Goal: Obtain resource: Obtain resource

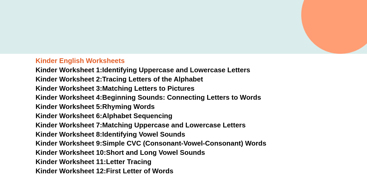
scroll to position [144, 0]
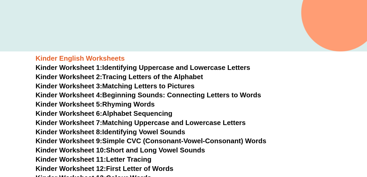
click at [211, 67] on link "Kinder Worksheet 1: Identifying Uppercase and Lowercase Letters" at bounding box center [143, 68] width 215 height 8
click at [200, 77] on link "Kinder Worksheet 2: Tracing Letters of the Alphabet" at bounding box center [119, 77] width 167 height 8
click at [188, 86] on link "Kinder Worksheet 3: Matching Letters to Pictures" at bounding box center [115, 86] width 159 height 8
click at [184, 95] on link "Kinder Worksheet 4: Beginning Sounds: Connecting Letters to Words" at bounding box center [148, 95] width 225 height 8
click at [155, 113] on link "Kinder Worksheet 6: Alphabet Sequencing" at bounding box center [104, 114] width 137 height 8
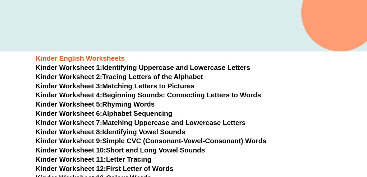
click at [184, 123] on link "Kinder Worksheet 7: Matching Uppercase and Lowercase Letters" at bounding box center [141, 123] width 210 height 8
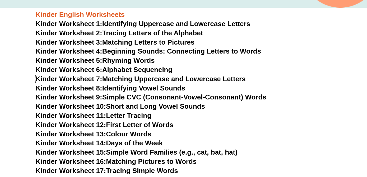
scroll to position [189, 0]
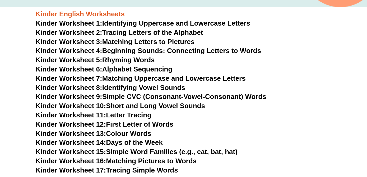
click at [173, 88] on link "Kinder Worksheet 8: Identifying Vowel Sounds" at bounding box center [110, 88] width 149 height 8
click at [157, 96] on link "Kinder Worksheet 9: Simple CVC (Consonant-Vowel-Consonant) Words" at bounding box center [151, 97] width 230 height 8
click at [199, 106] on link "Kinder Worksheet 10: Short and Long Vowel Sounds" at bounding box center [120, 106] width 169 height 8
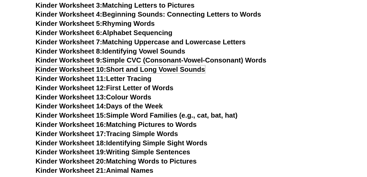
scroll to position [225, 0]
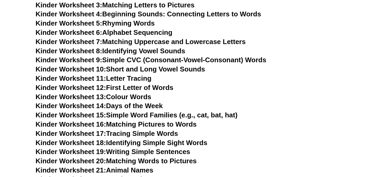
click at [164, 116] on link "Kinder Worksheet 15: Simple Word Families (e.g., cat, bat, hat)" at bounding box center [137, 115] width 202 height 8
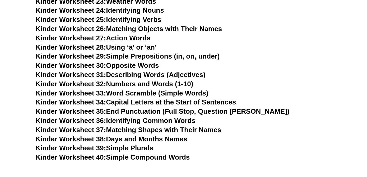
scroll to position [413, 0]
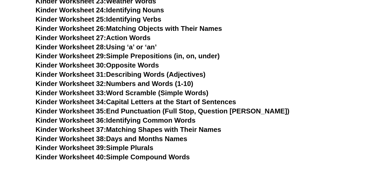
click at [210, 57] on link "Kinder Worksheet 29: Simple Prepositions (in, on, under)" at bounding box center [128, 56] width 184 height 8
